Goal: Task Accomplishment & Management: Manage account settings

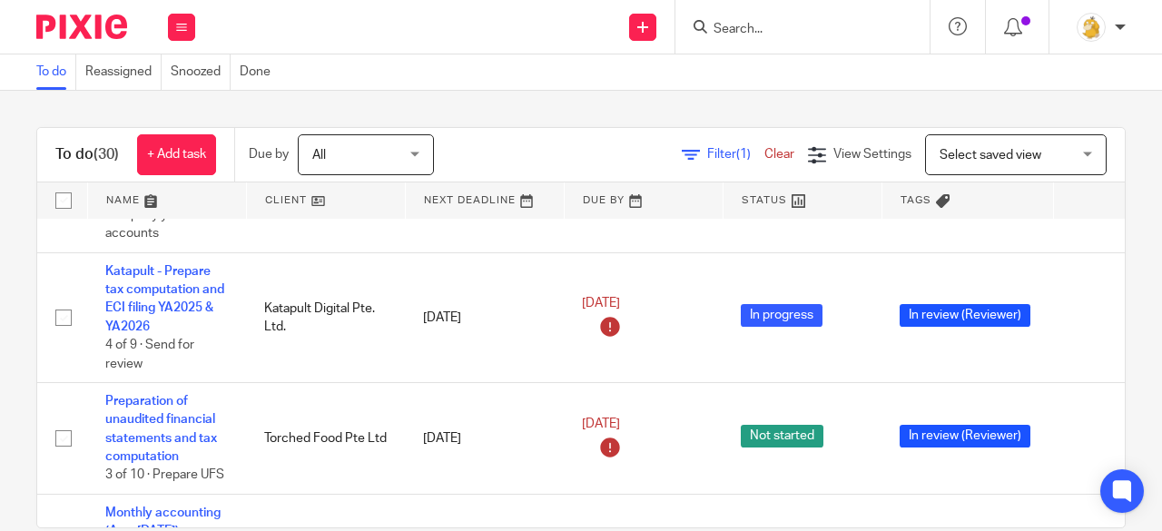
scroll to position [636, 127]
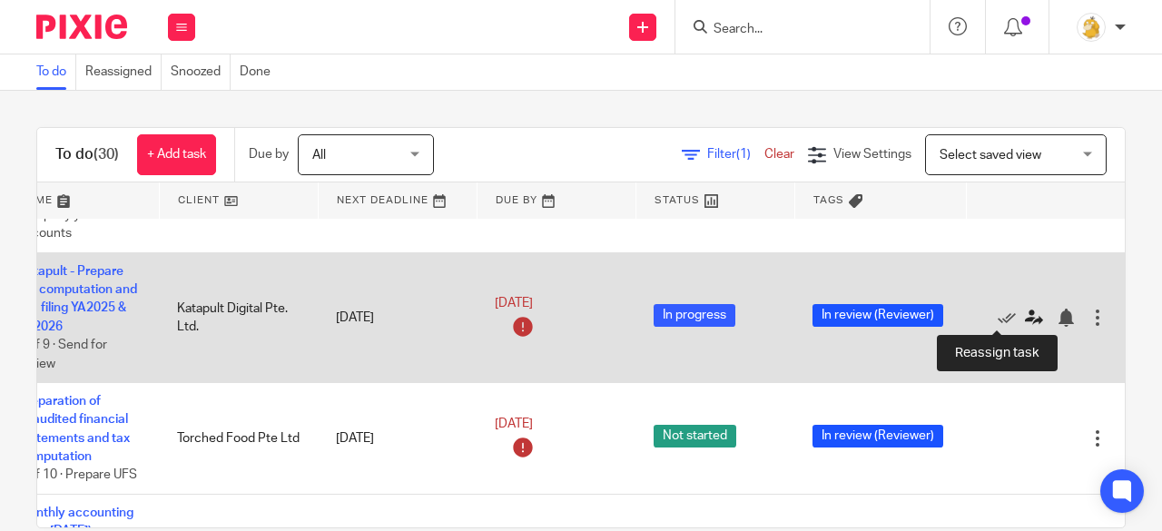
click at [1025, 315] on icon at bounding box center [1034, 318] width 18 height 18
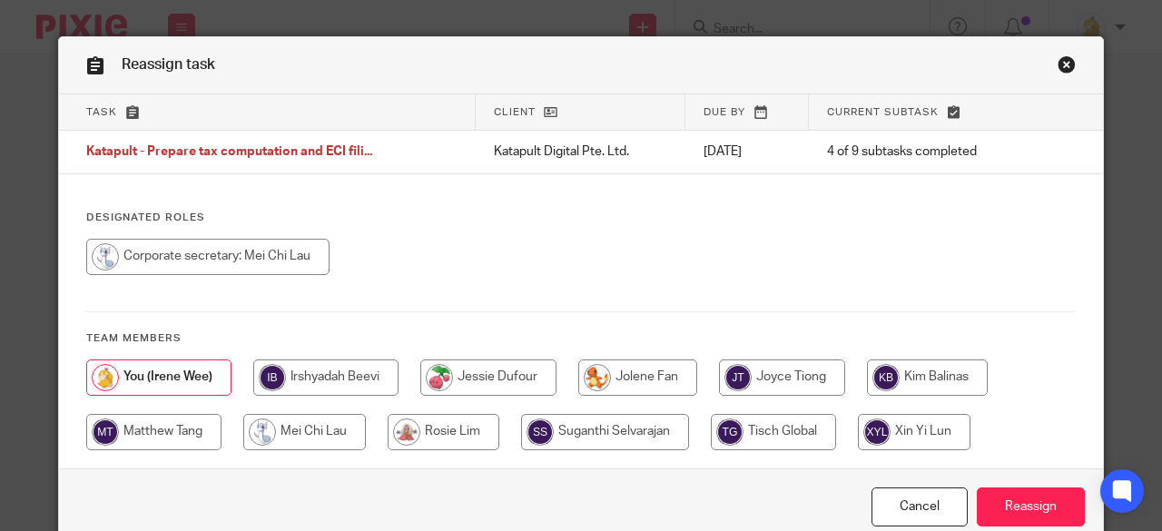
click at [287, 257] on input "radio" at bounding box center [207, 257] width 243 height 36
radio input "true"
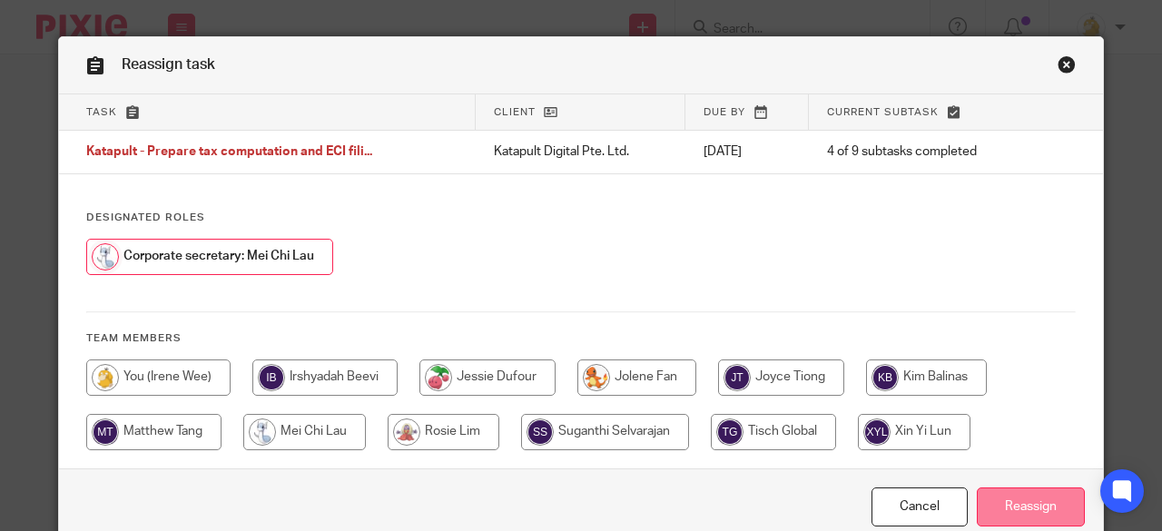
click at [1004, 509] on input "Reassign" at bounding box center [1031, 507] width 108 height 39
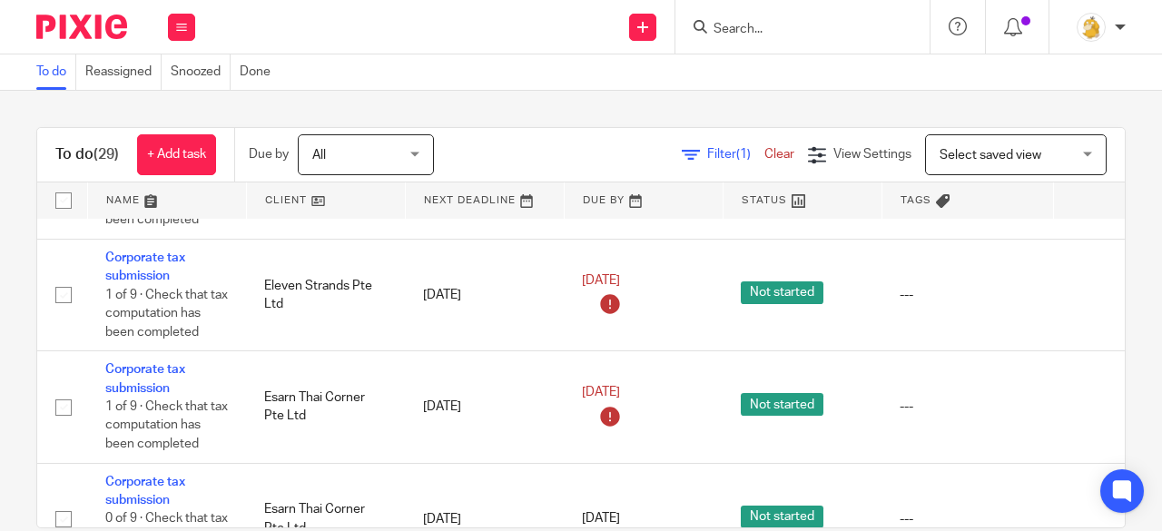
scroll to position [2179, 127]
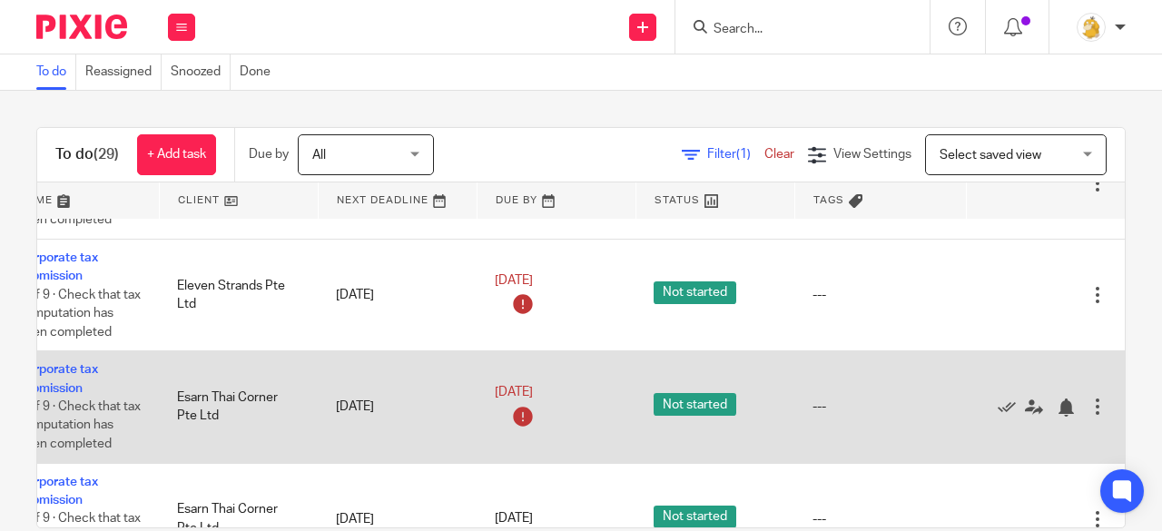
click at [1089, 401] on div at bounding box center [1098, 407] width 18 height 18
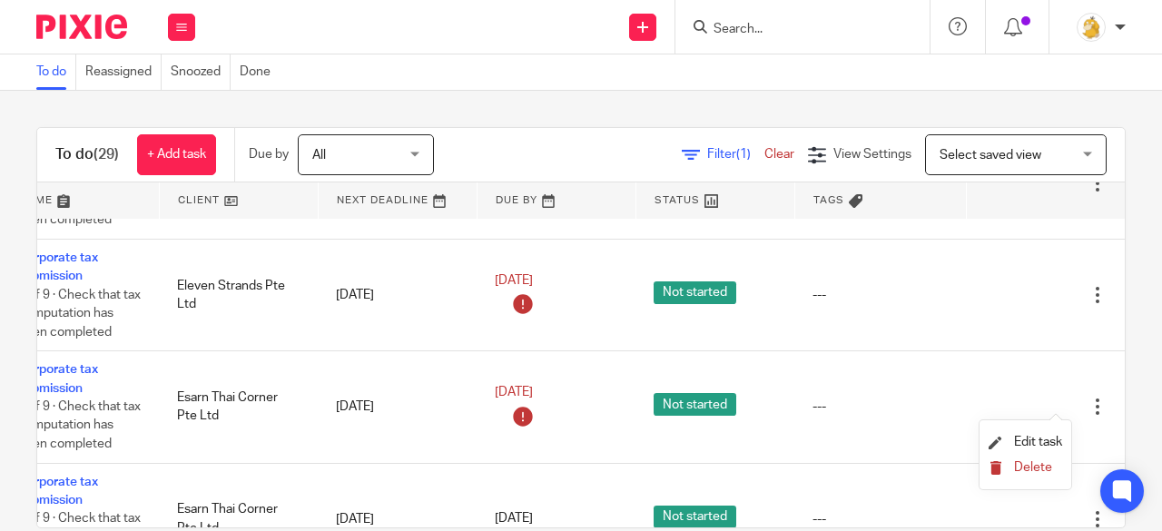
click at [1021, 471] on span "Delete" at bounding box center [1033, 467] width 38 height 13
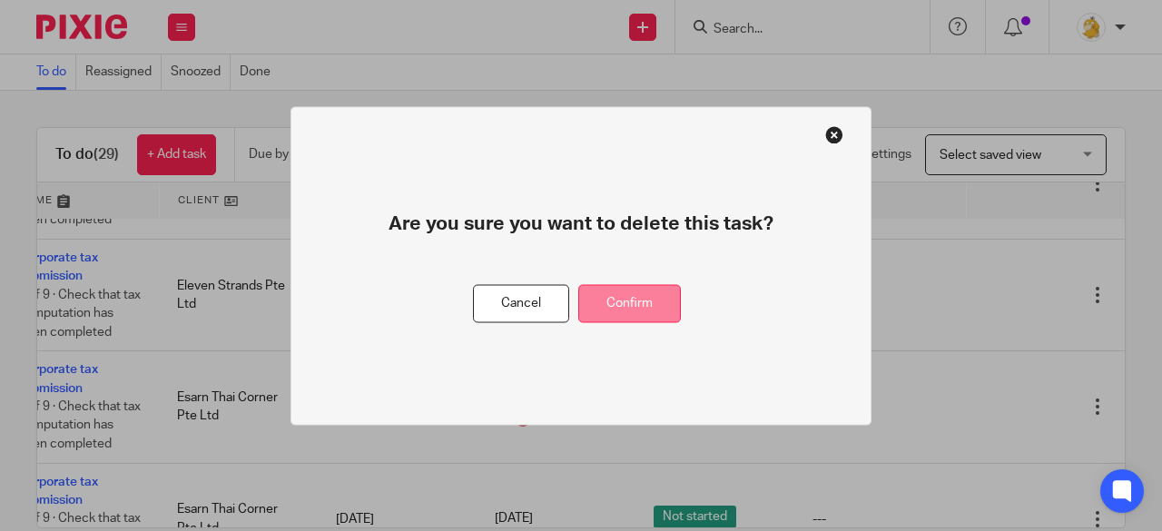
click at [642, 304] on button "Confirm" at bounding box center [629, 303] width 103 height 39
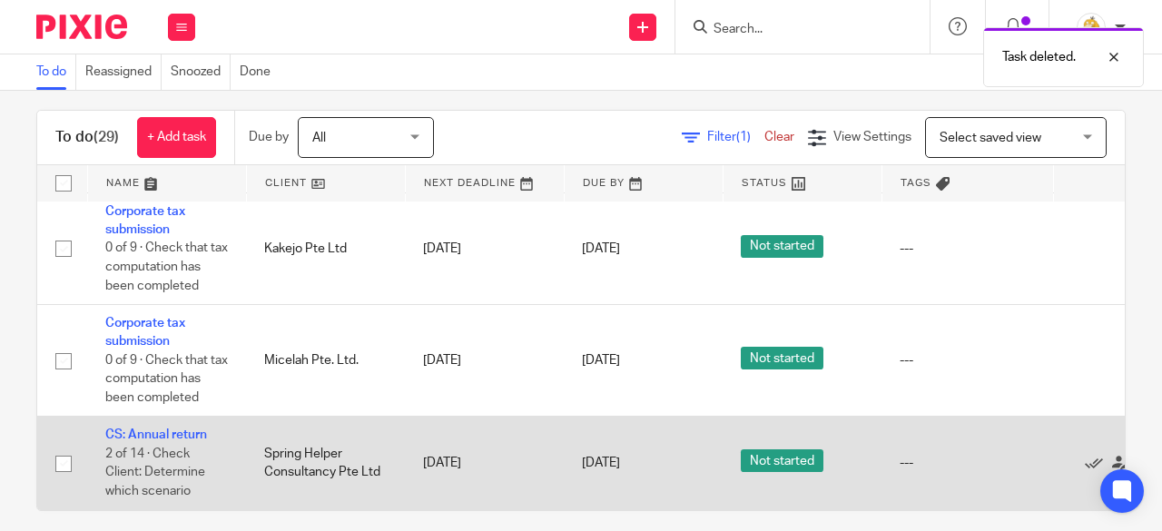
scroll to position [33, 0]
